Goal: Information Seeking & Learning: Learn about a topic

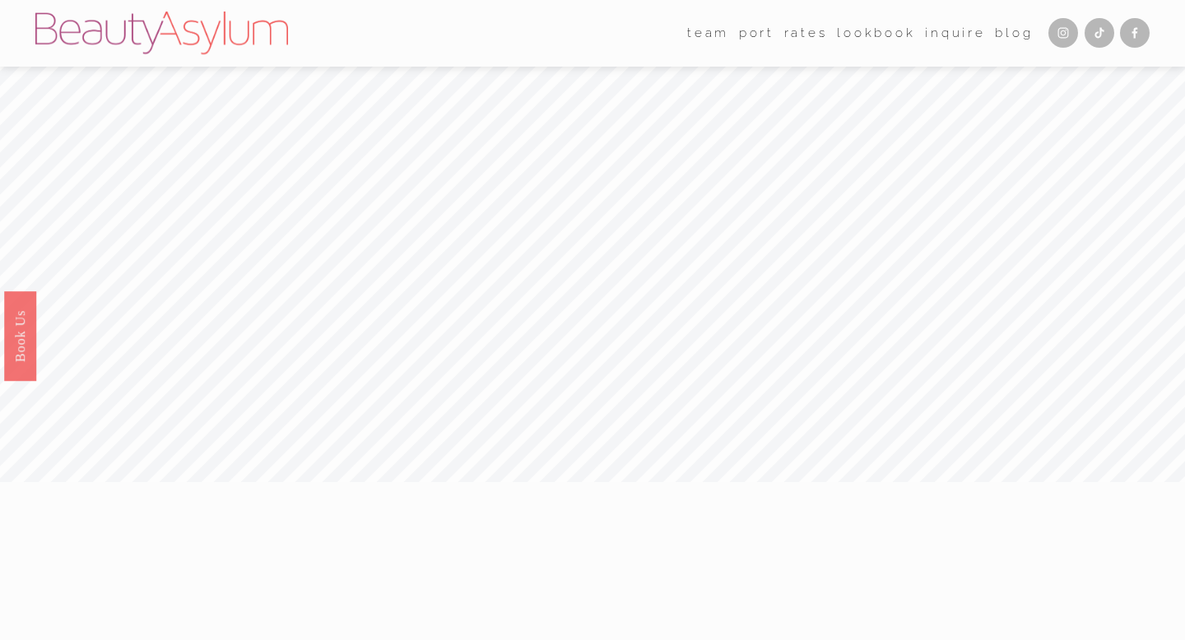
click at [804, 30] on link "Rates" at bounding box center [807, 34] width 44 height 26
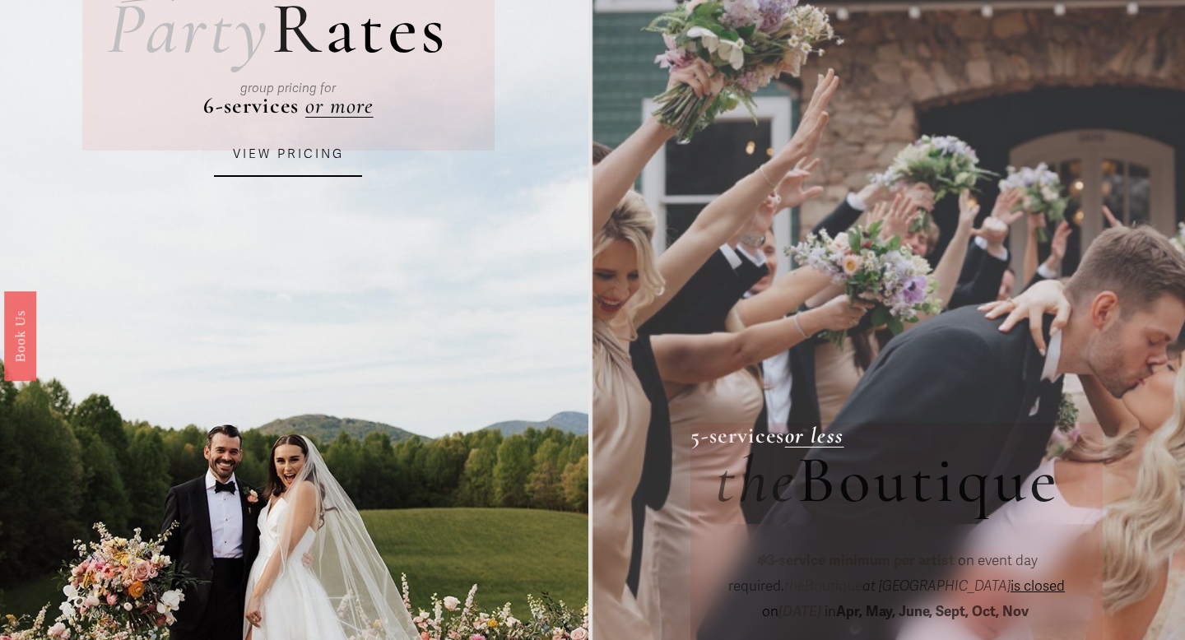
scroll to position [191, 0]
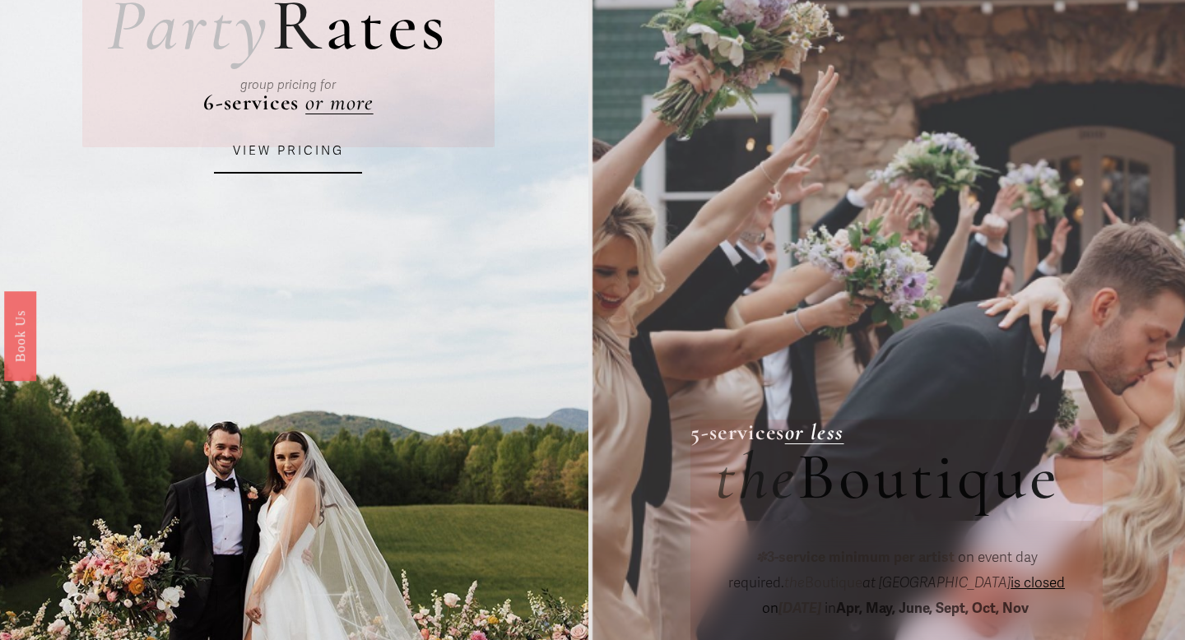
click at [349, 105] on div "group pricing for" at bounding box center [288, 85] width 319 height 57
click at [298, 146] on link "VIEW PRICING" at bounding box center [288, 151] width 148 height 44
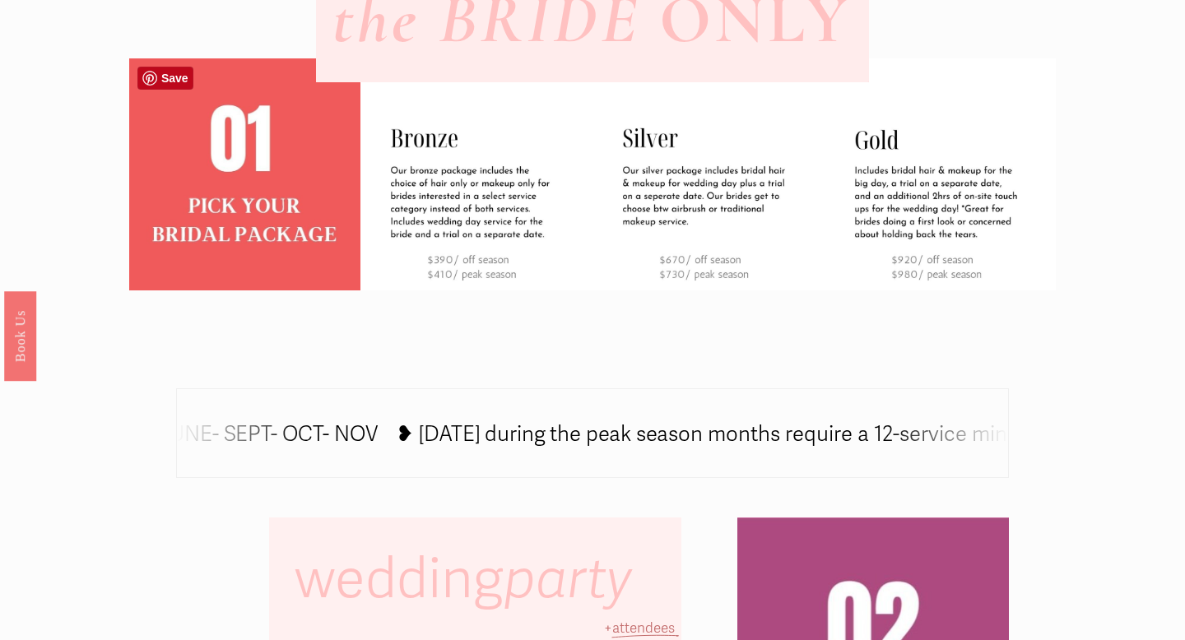
scroll to position [591, 0]
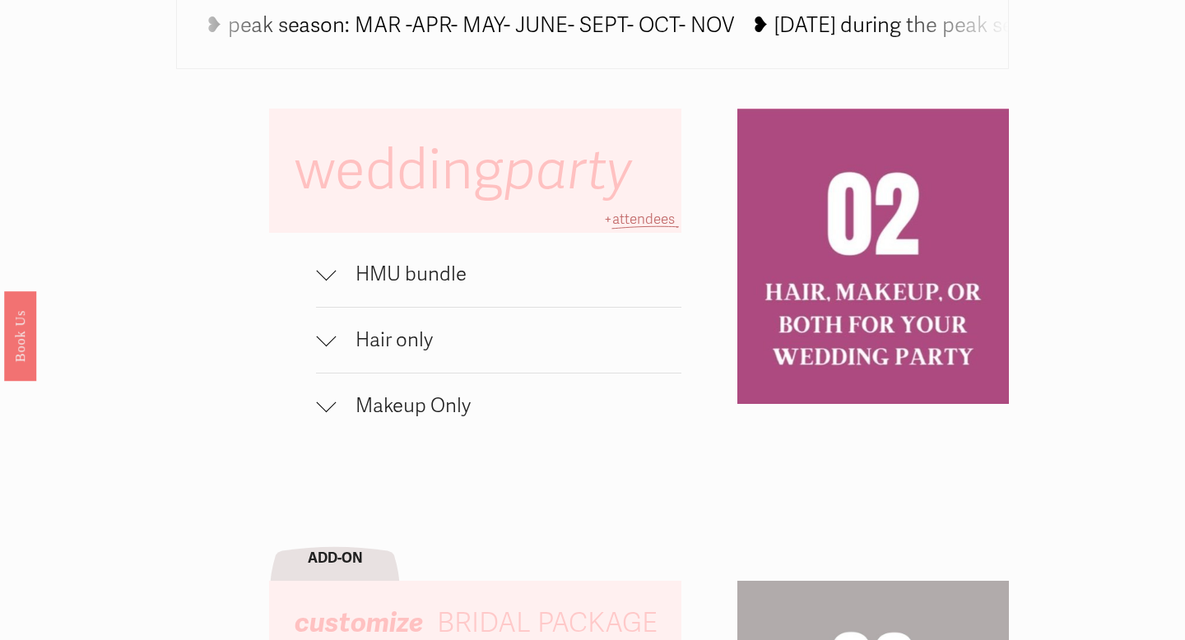
scroll to position [998, 0]
click at [365, 272] on span "HMU bundle" at bounding box center [509, 274] width 346 height 24
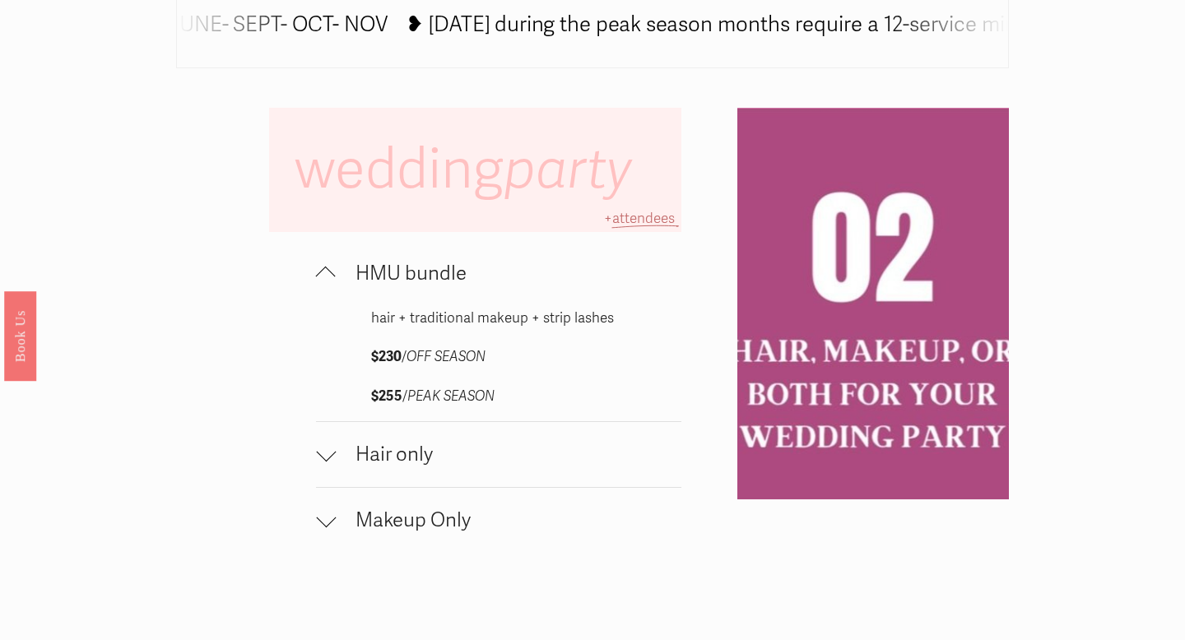
click at [451, 277] on span "HMU bundle" at bounding box center [509, 274] width 346 height 24
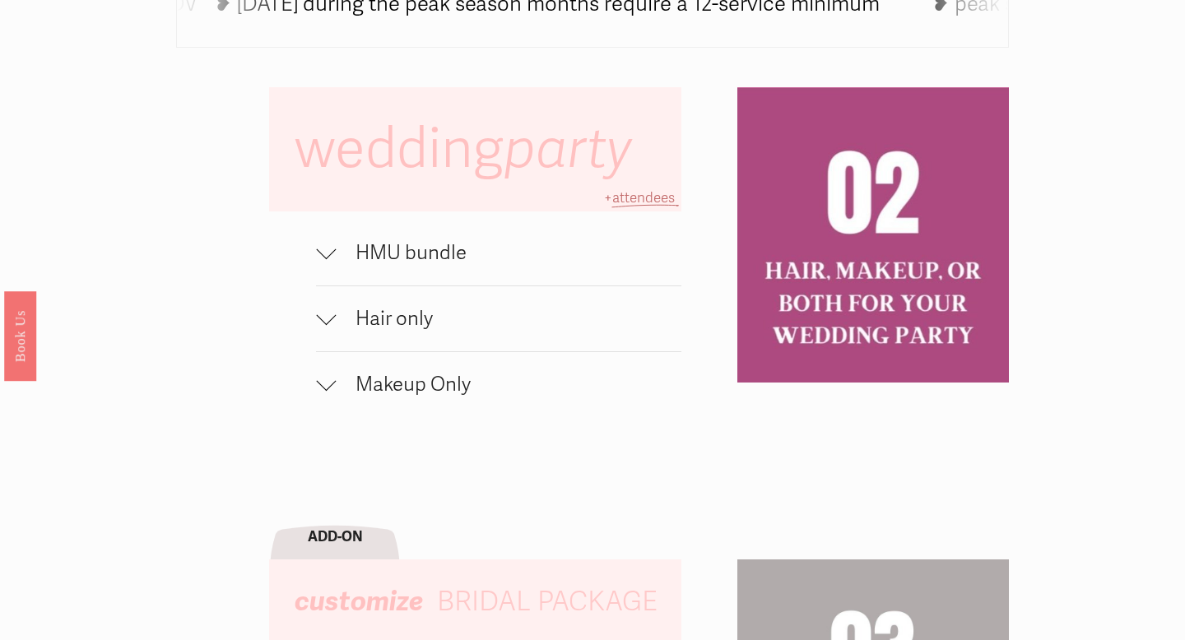
scroll to position [1024, 0]
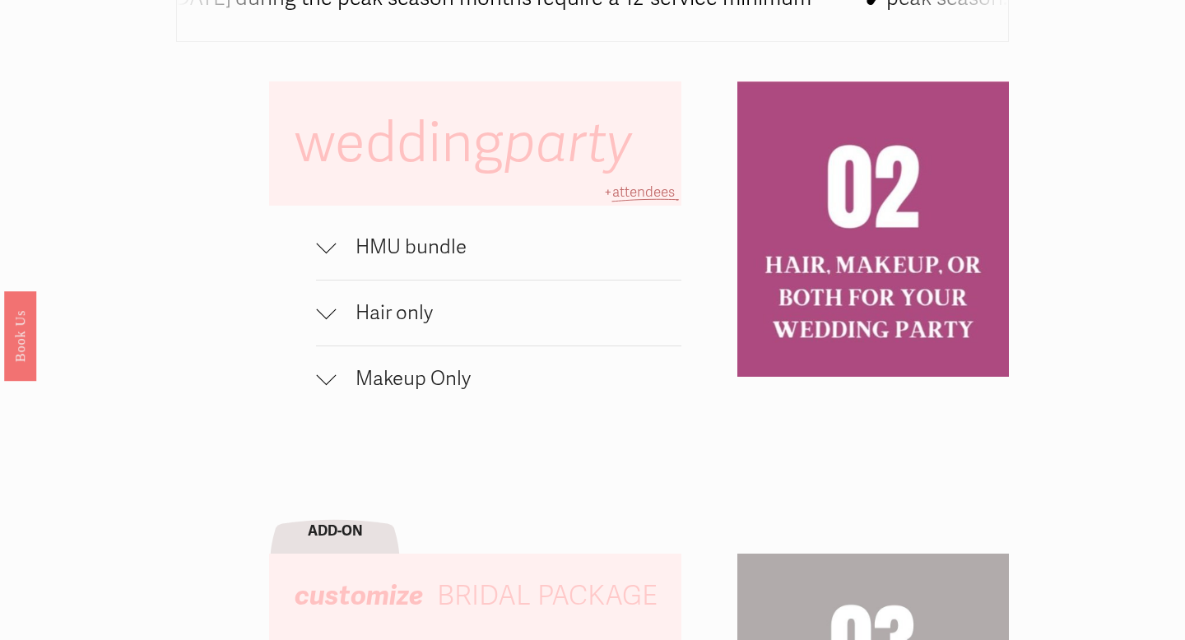
click at [420, 251] on span "HMU bundle" at bounding box center [509, 247] width 346 height 24
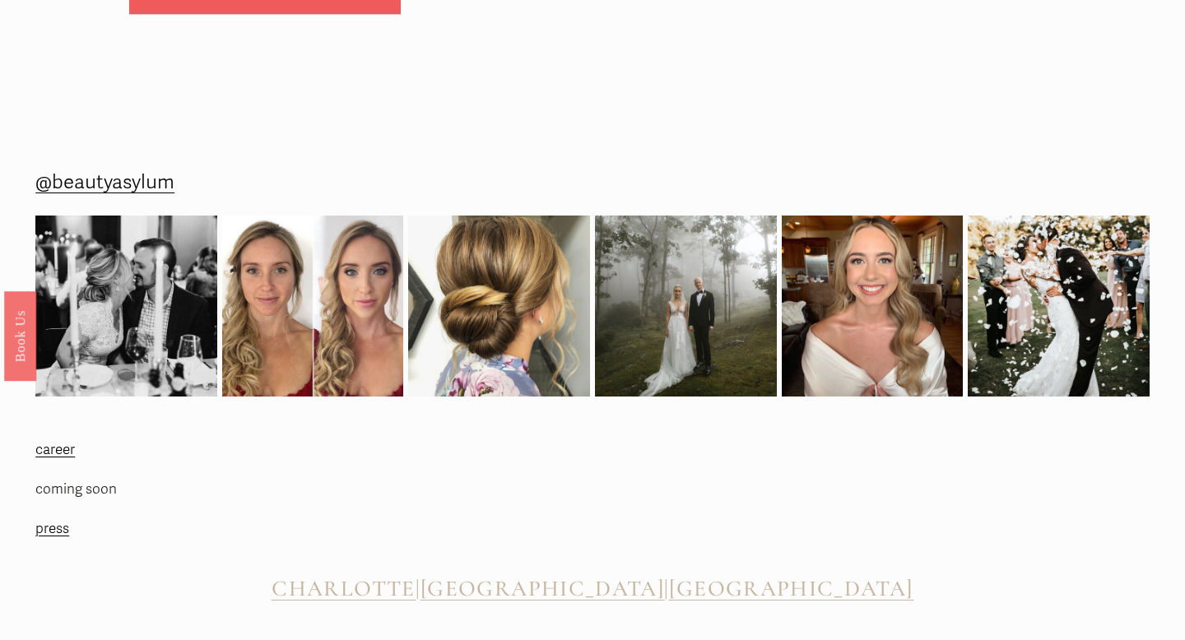
scroll to position [2568, 0]
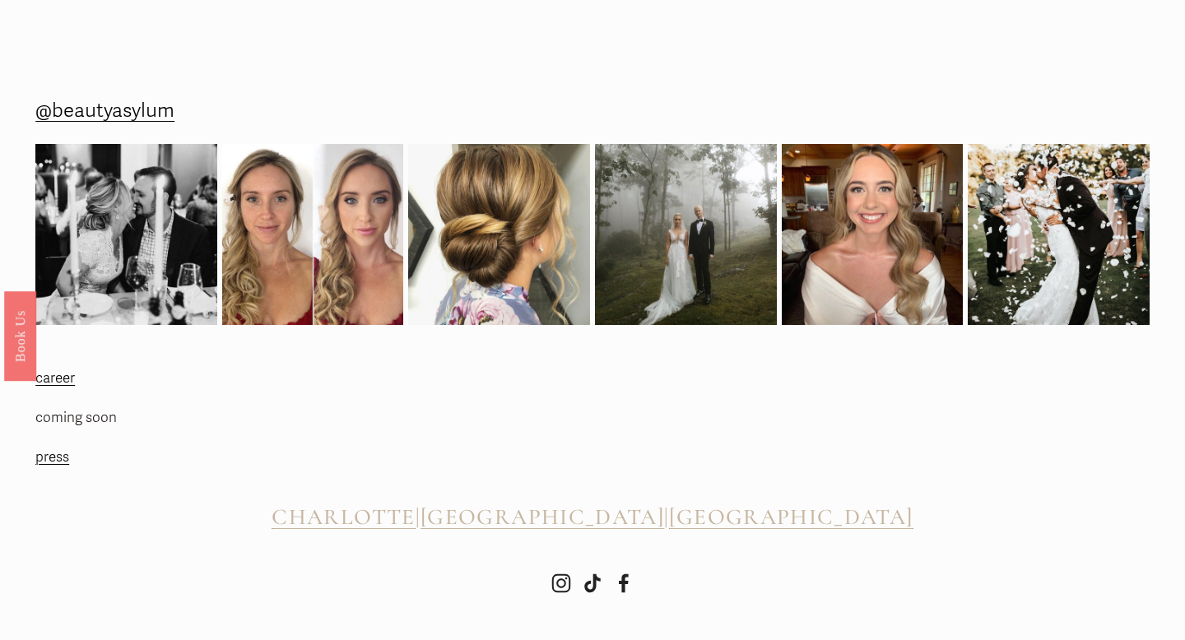
click at [584, 521] on span "[GEOGRAPHIC_DATA]" at bounding box center [543, 517] width 244 height 27
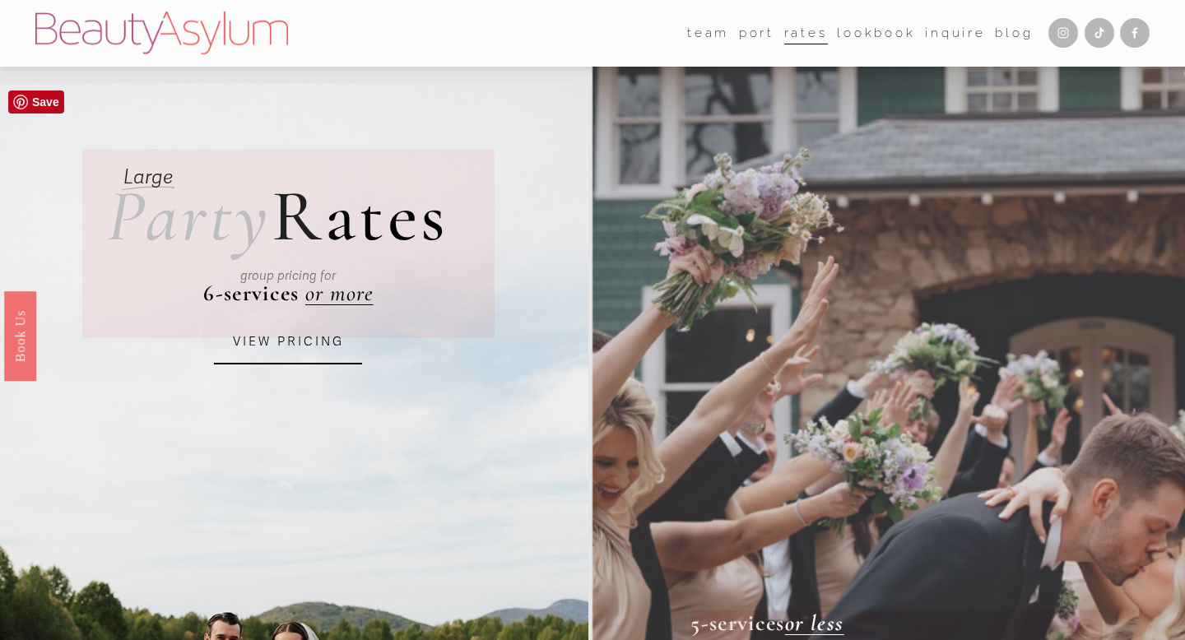
click at [312, 348] on link "VIEW PRICING" at bounding box center [288, 342] width 148 height 44
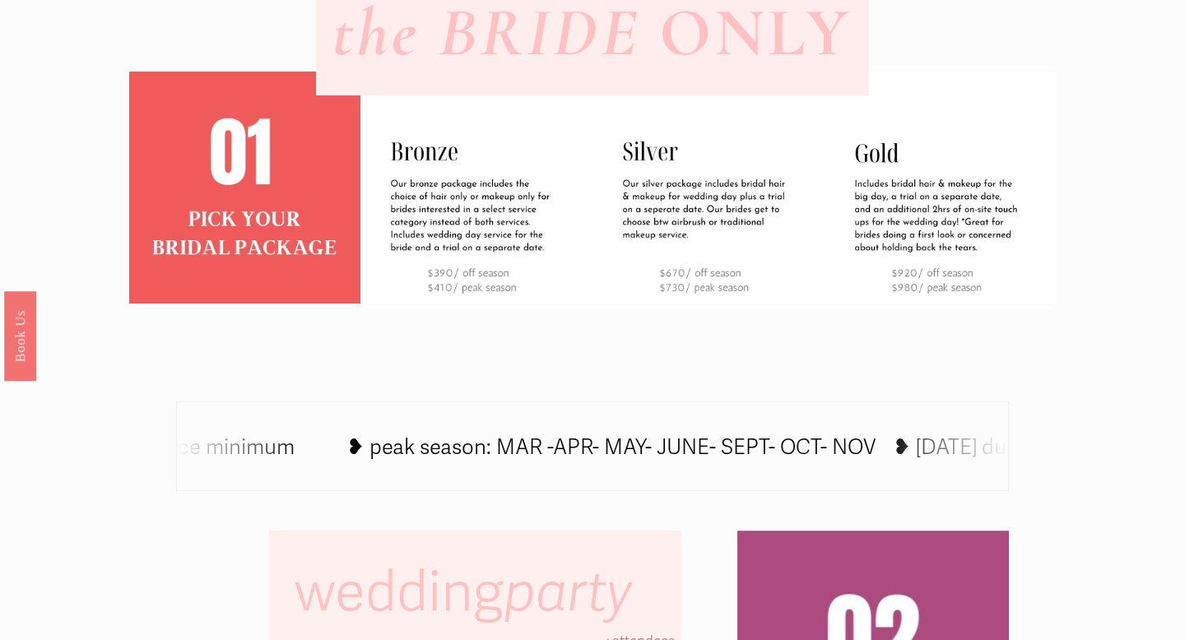
scroll to position [538, 0]
